Goal: Task Accomplishment & Management: Manage account settings

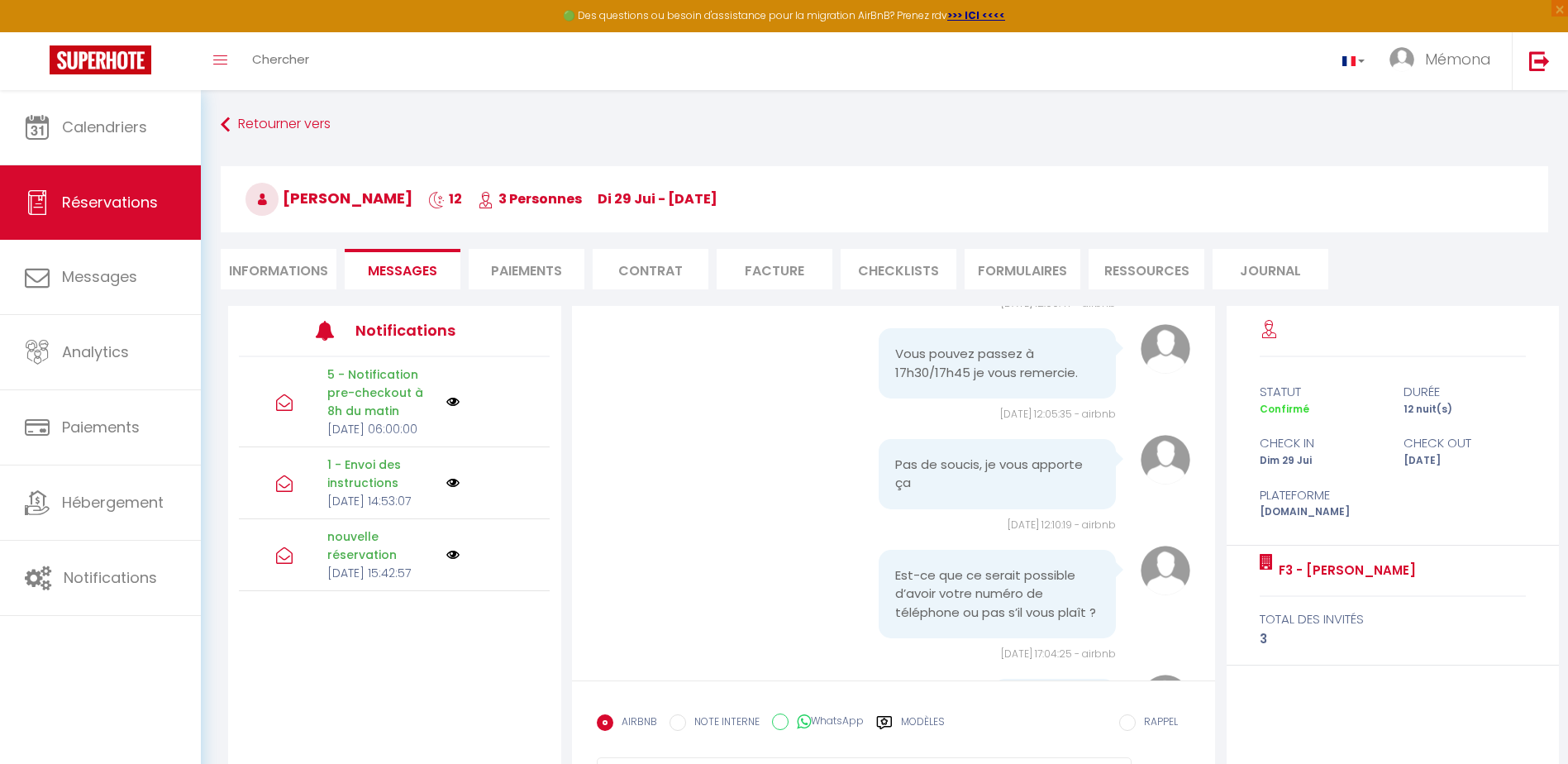
scroll to position [3719, 0]
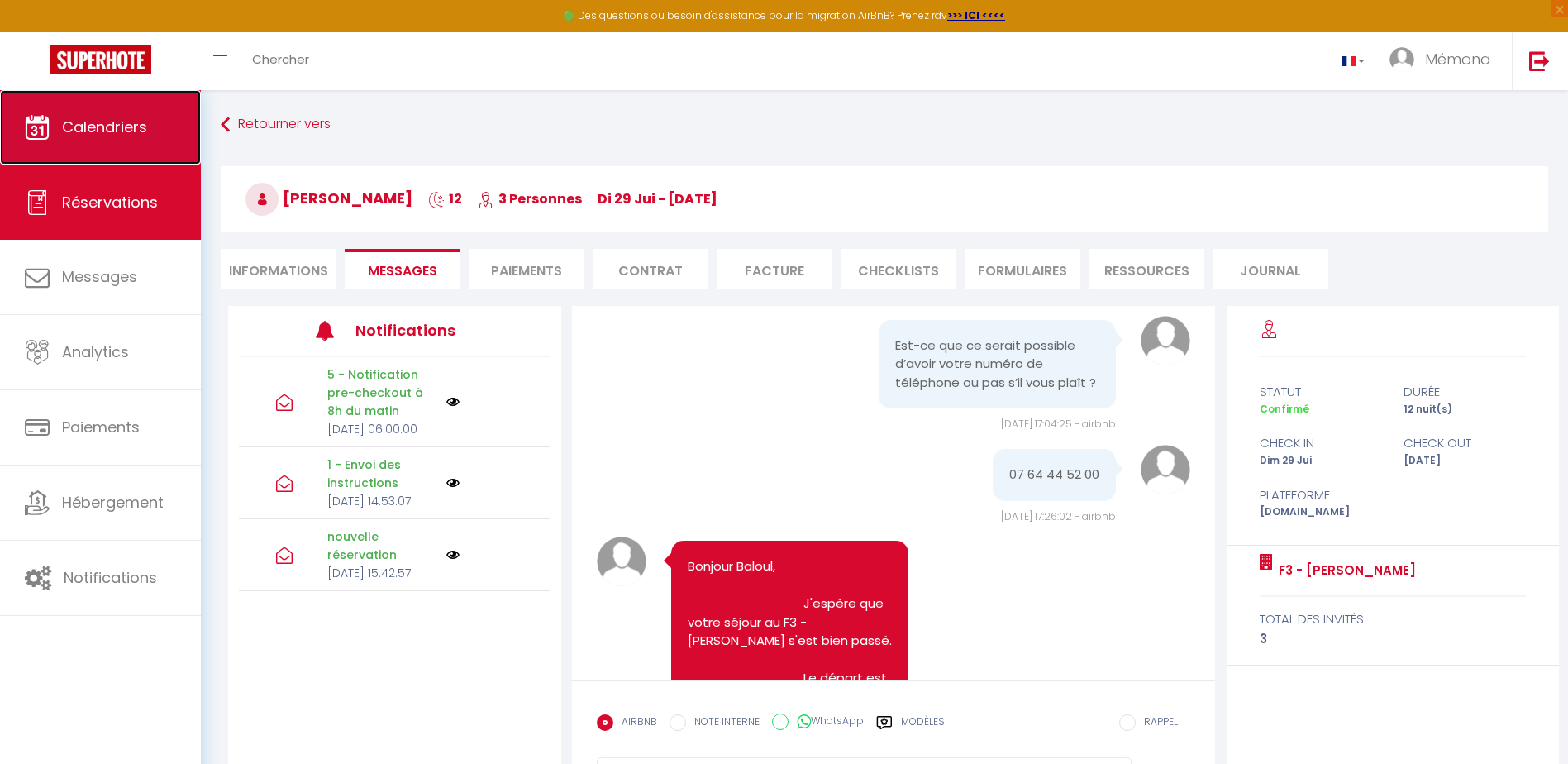
click at [168, 130] on link "Calendriers" at bounding box center [100, 127] width 201 height 74
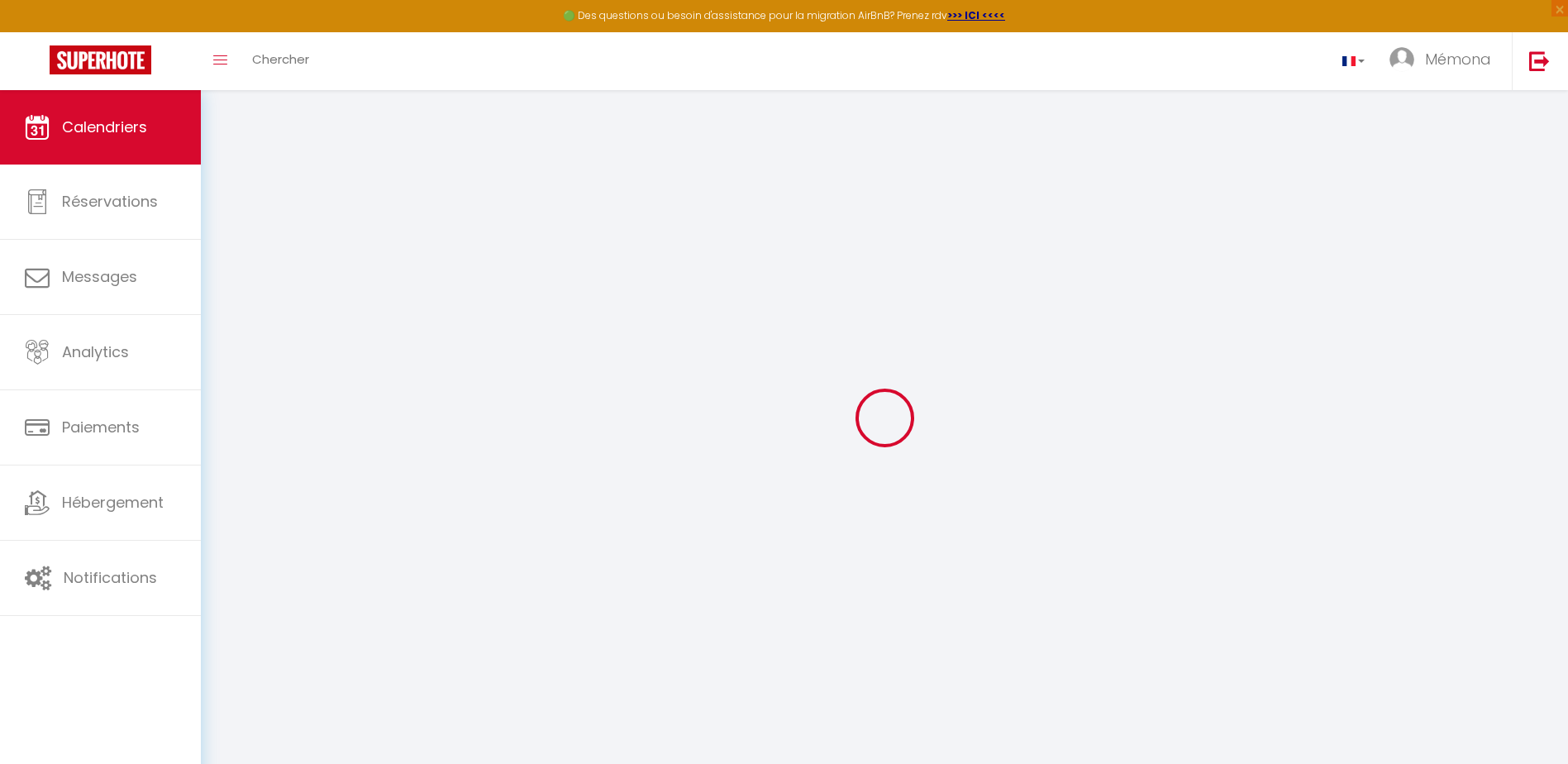
select select
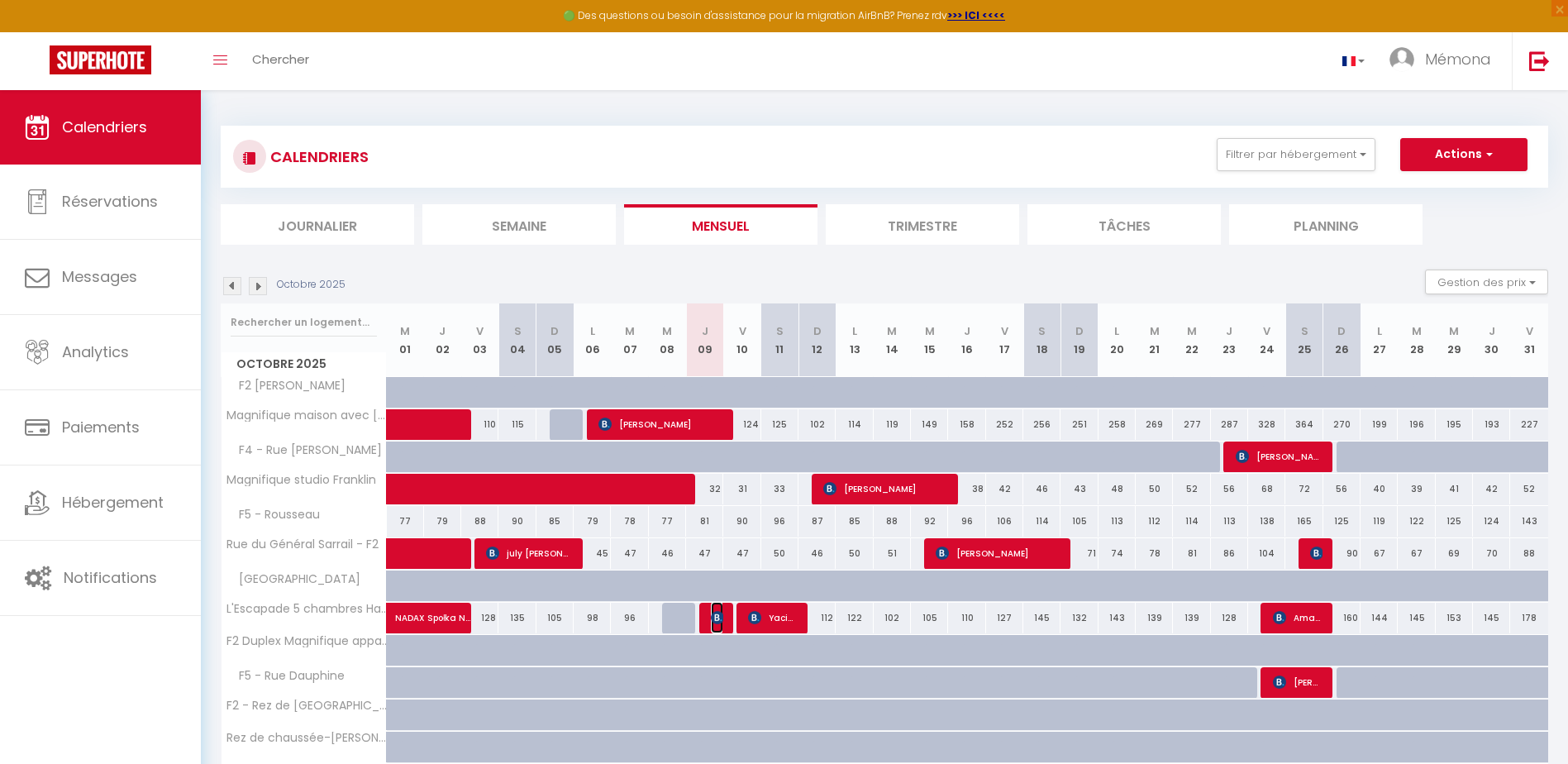
click at [711, 614] on img at bounding box center [717, 617] width 13 height 13
select select "OK"
select select "KO"
select select "0"
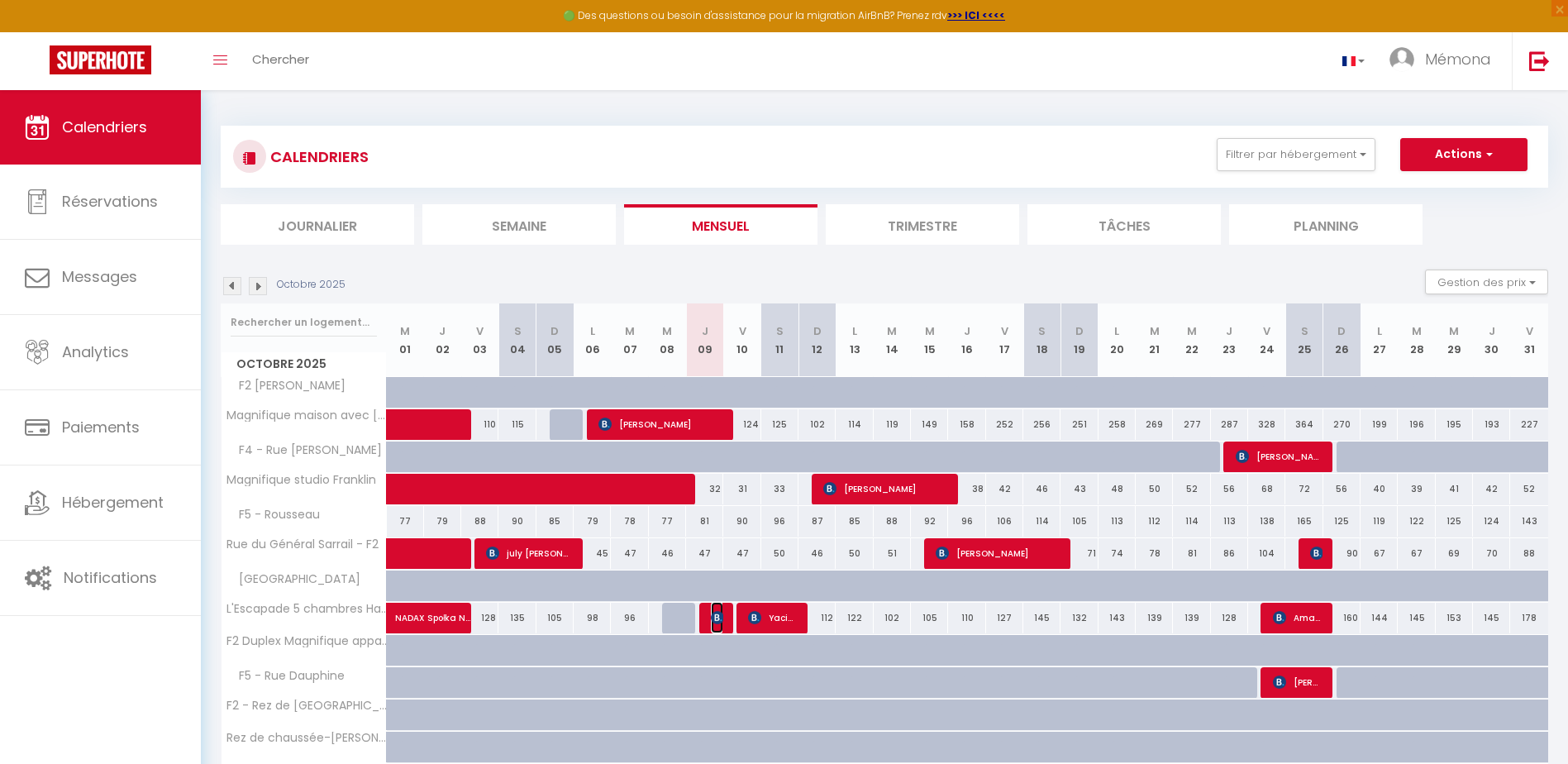
select select "1"
select select
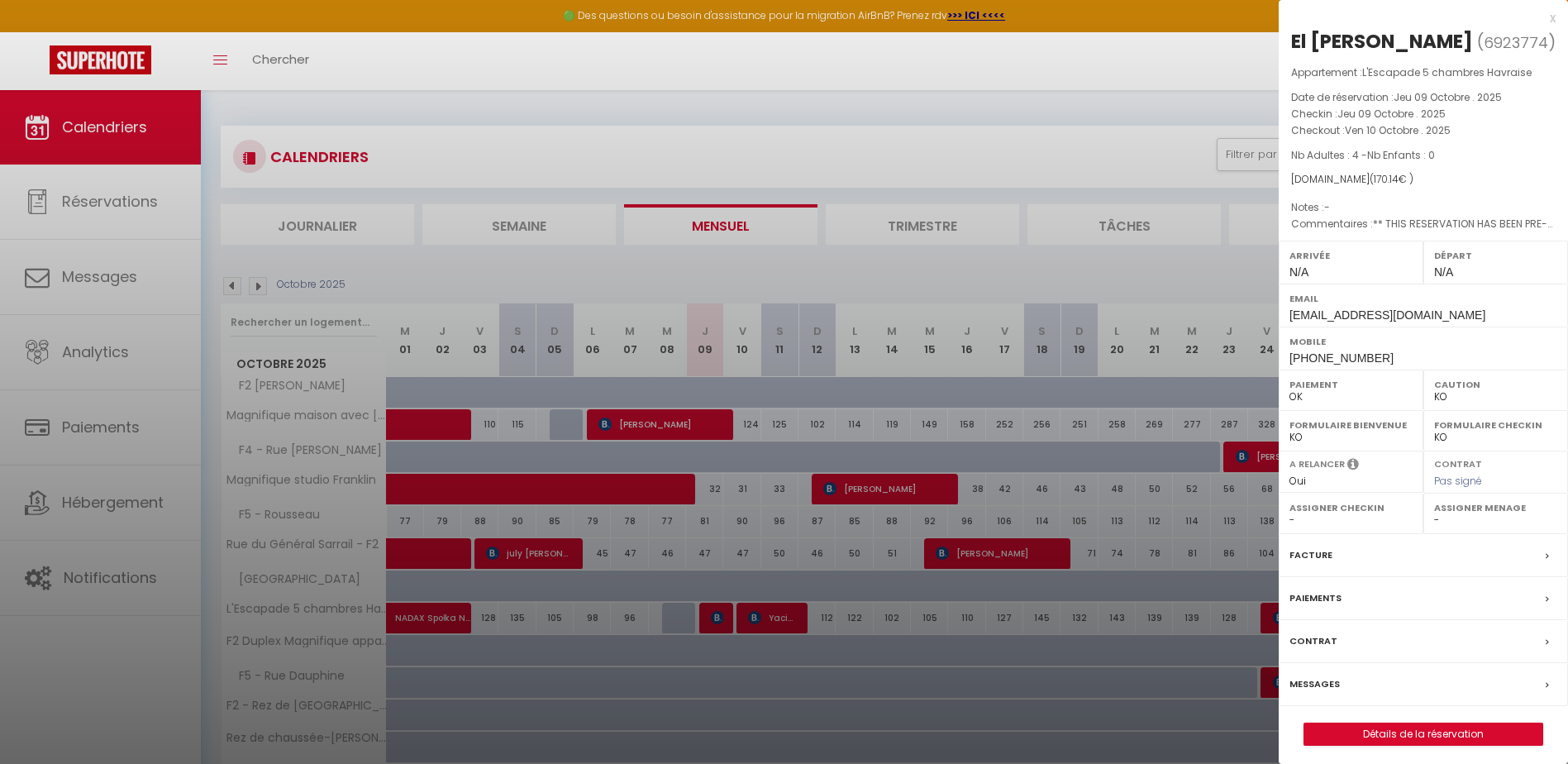
click at [1298, 677] on label "Messages" at bounding box center [1314, 683] width 50 height 17
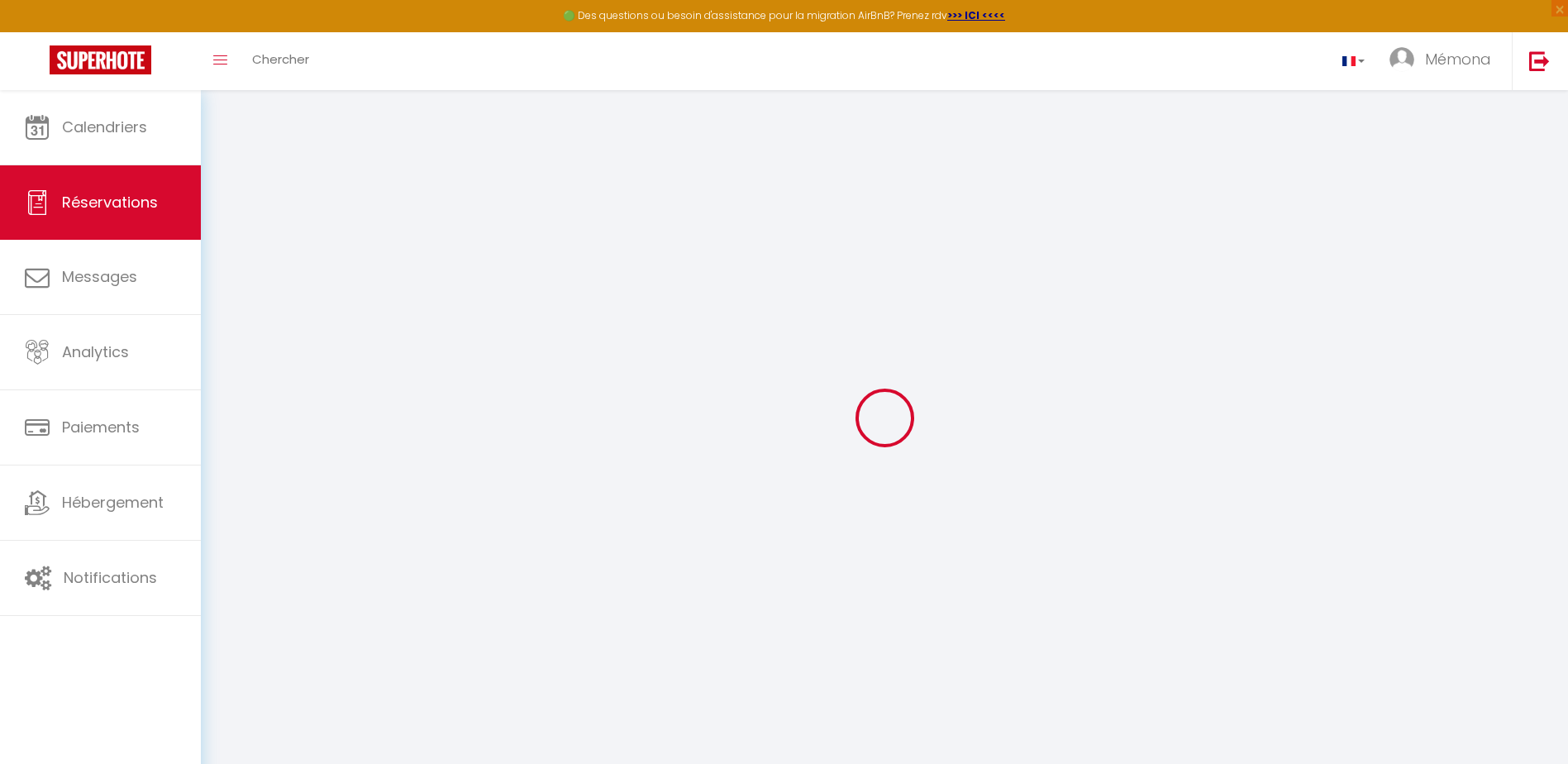
select select
checkbox input "false"
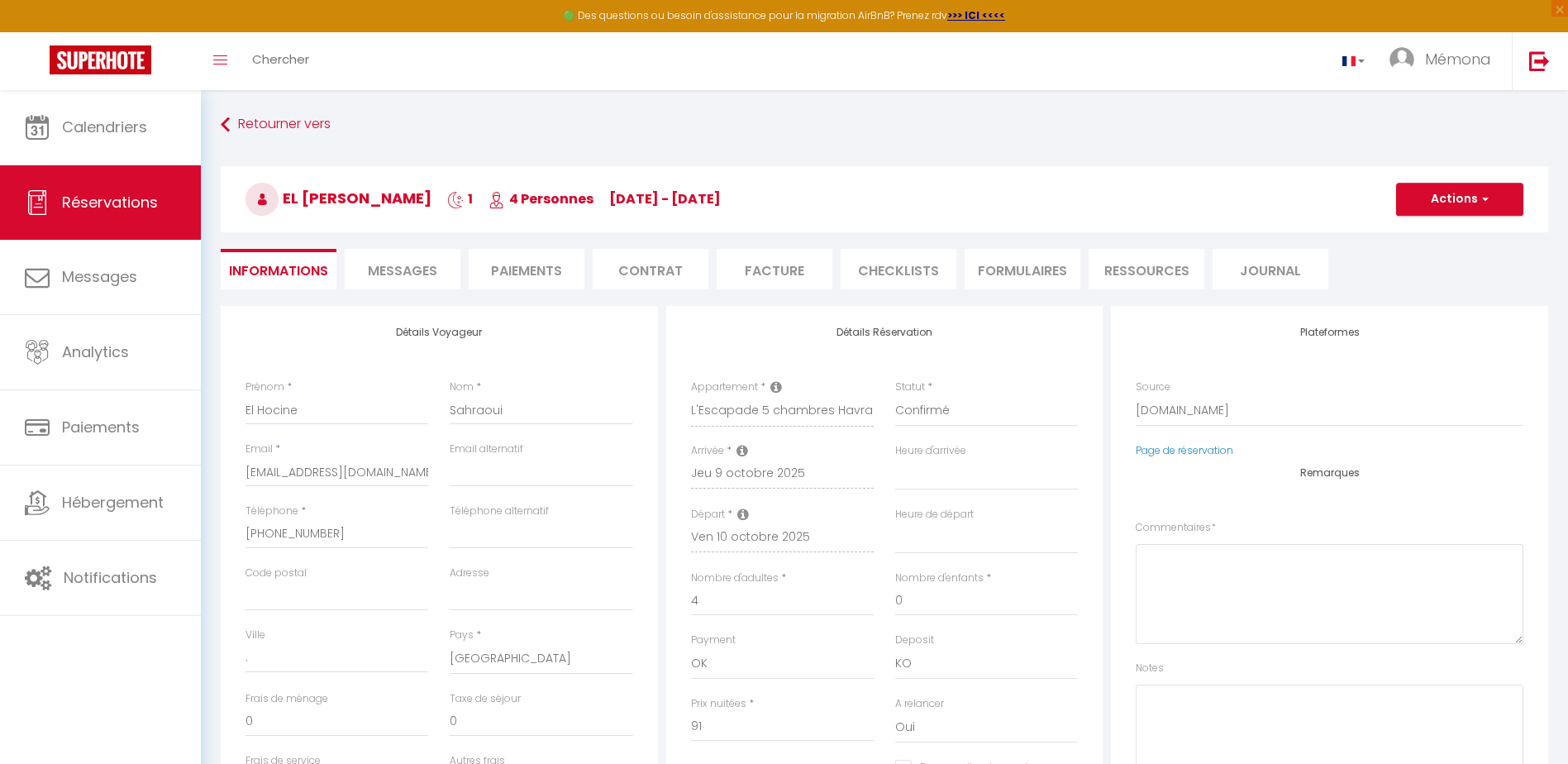
select select
checkbox input "false"
type textarea "** THIS RESERVATION HAS BEEN PRE-PAID ** BOOKING NOTE : Payment charge is EUR 2…"
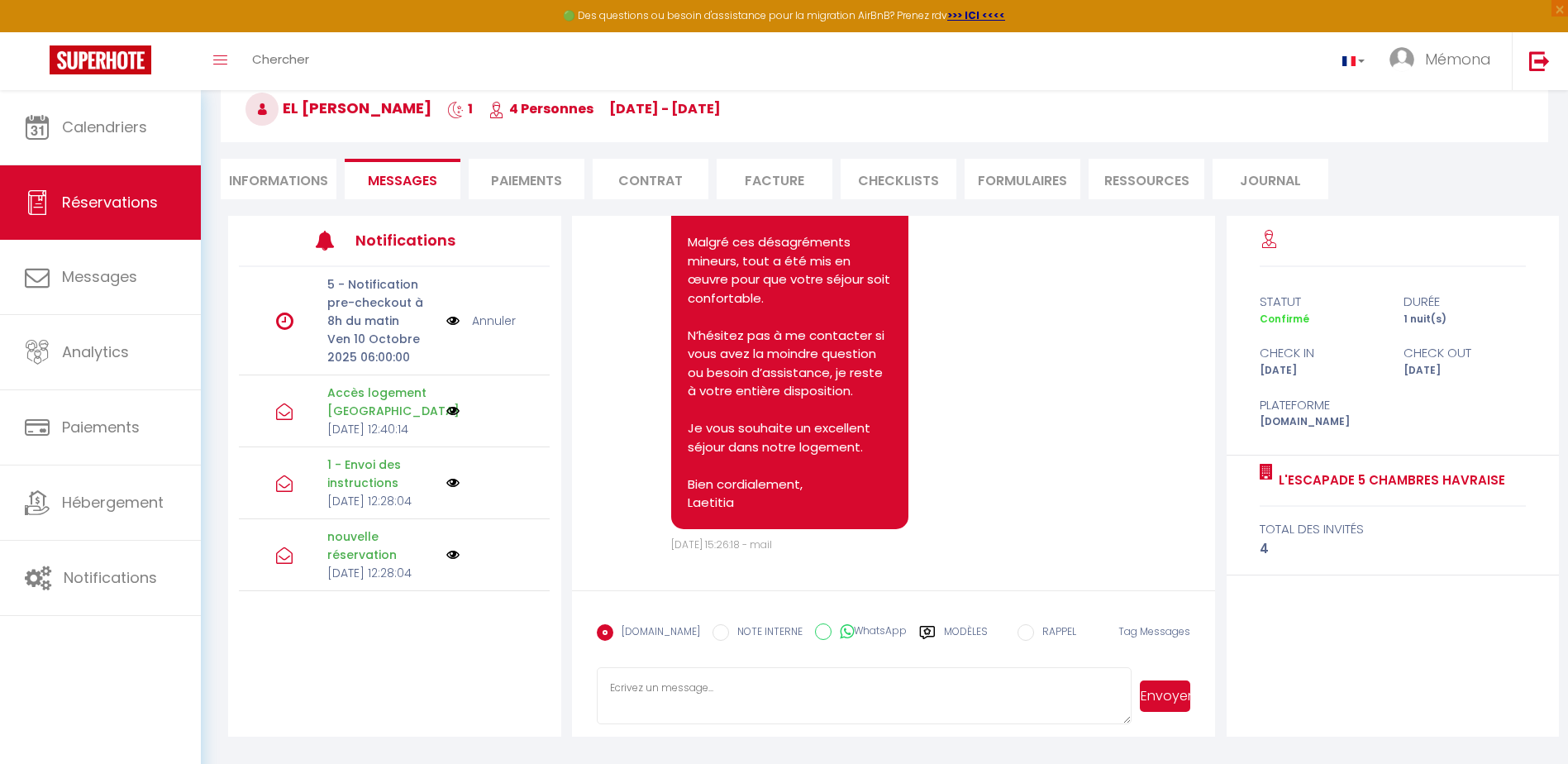
scroll to position [3266, 0]
